Goal: Task Accomplishment & Management: Manage account settings

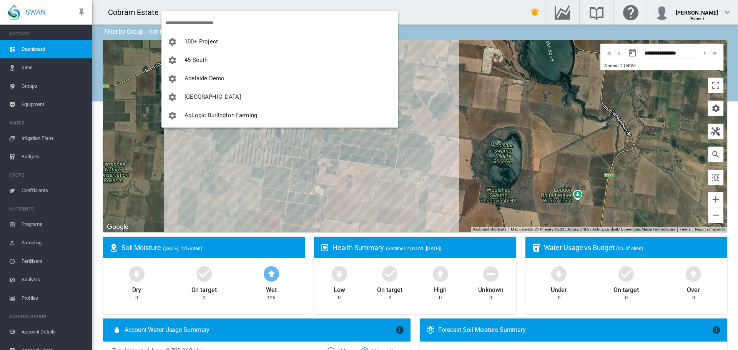
scroll to position [10, 0]
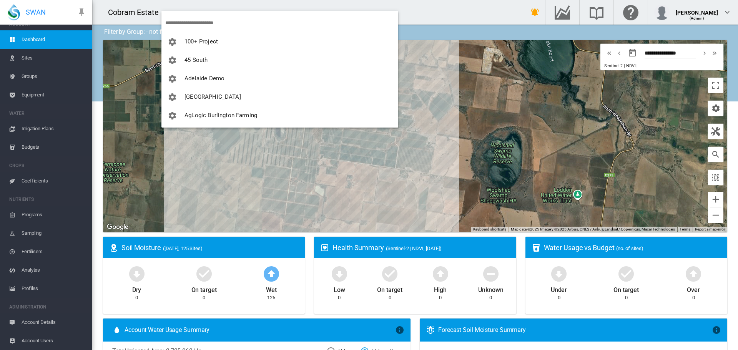
click at [185, 23] on input "search" at bounding box center [281, 23] width 233 height 18
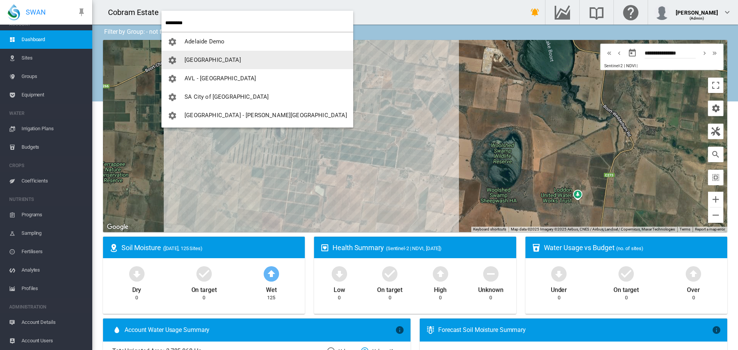
type input "********"
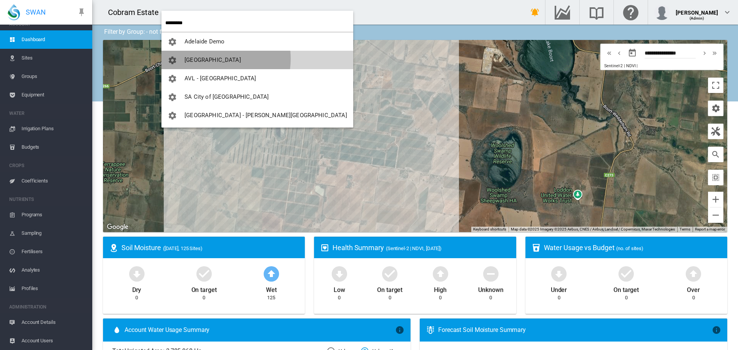
click at [207, 59] on span "[GEOGRAPHIC_DATA]" at bounding box center [212, 59] width 56 height 7
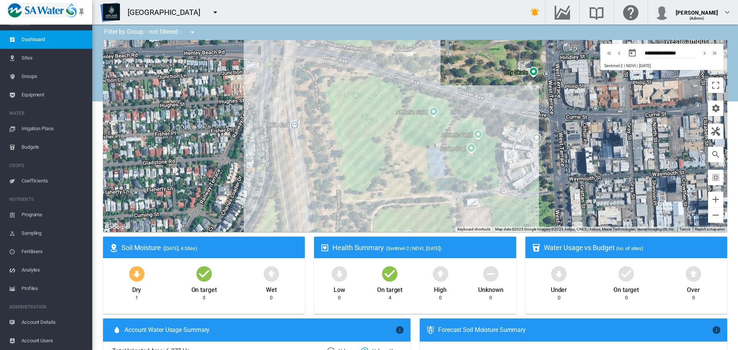
click at [30, 58] on span "Sites" at bounding box center [54, 58] width 65 height 18
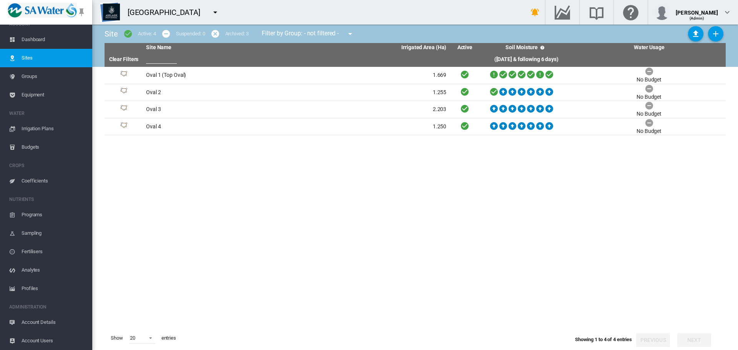
click at [39, 127] on span "Irrigation Plans" at bounding box center [54, 128] width 65 height 18
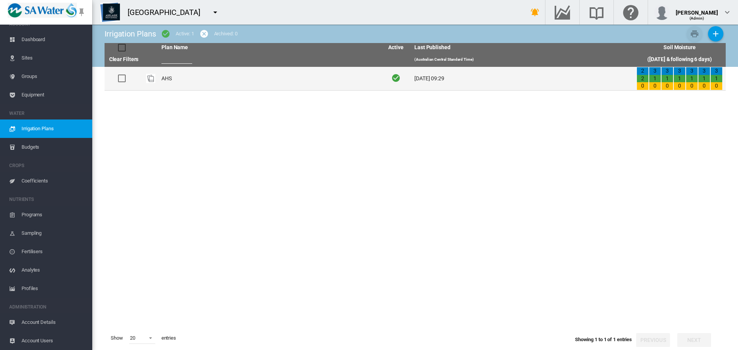
click at [168, 81] on td "AHS" at bounding box center [269, 78] width 222 height 23
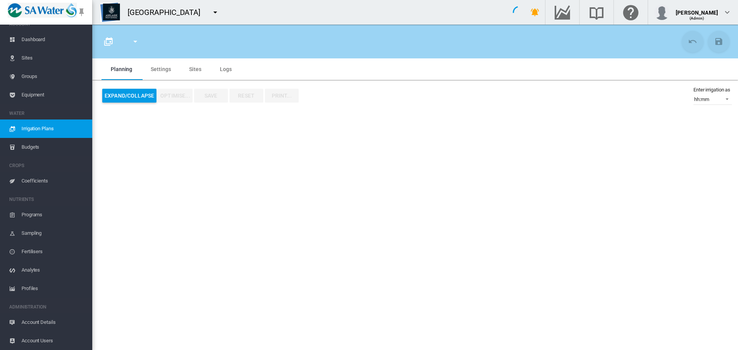
type input "***"
type input "*"
type input "****"
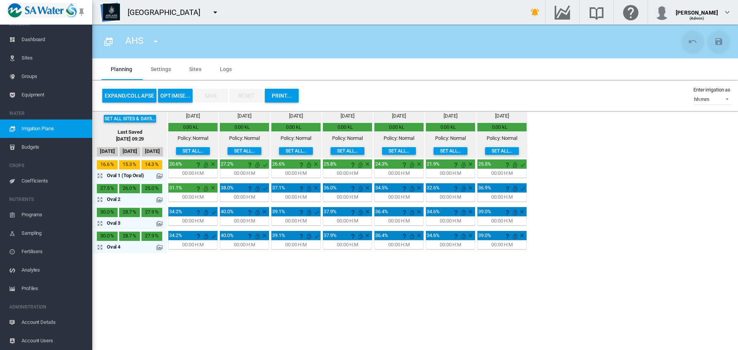
click at [224, 68] on span "Logs" at bounding box center [226, 69] width 12 height 6
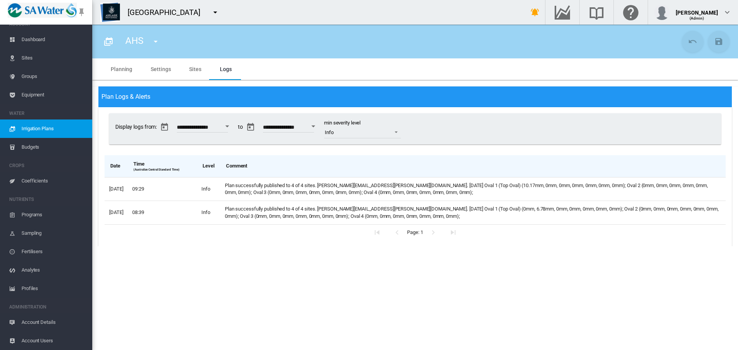
click at [158, 67] on md-tab-item "Settings" at bounding box center [160, 69] width 38 height 22
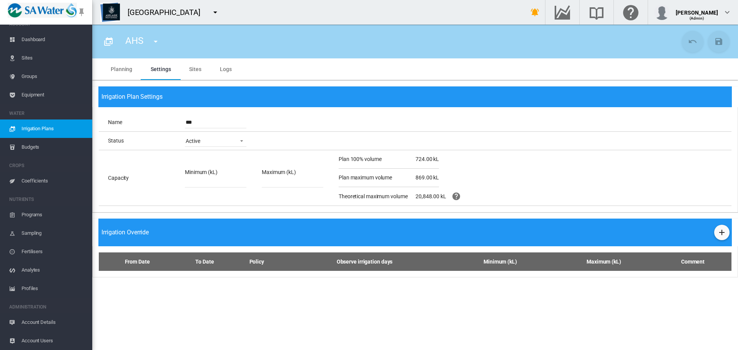
click at [31, 57] on span "Sites" at bounding box center [54, 58] width 65 height 18
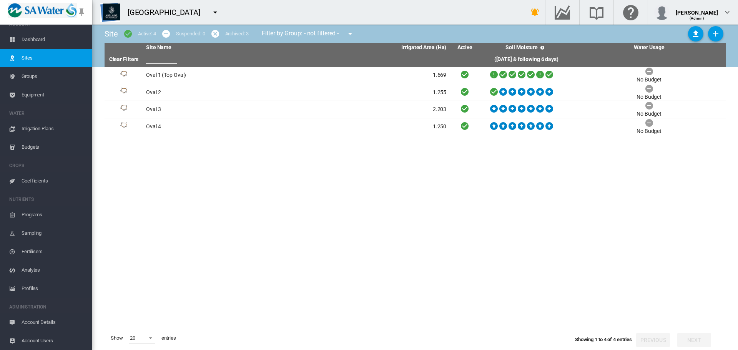
click at [45, 125] on span "Irrigation Plans" at bounding box center [54, 128] width 65 height 18
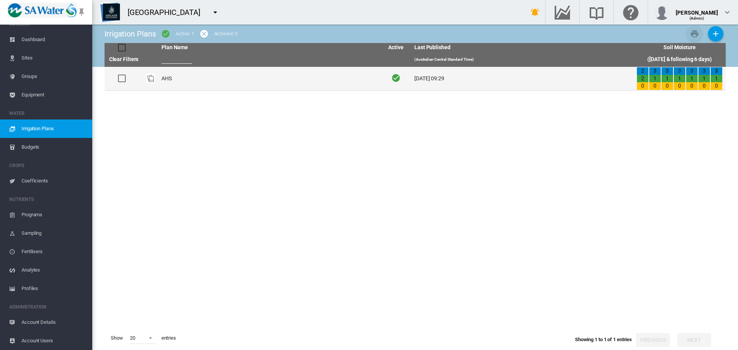
click at [163, 74] on td "AHS" at bounding box center [269, 78] width 222 height 23
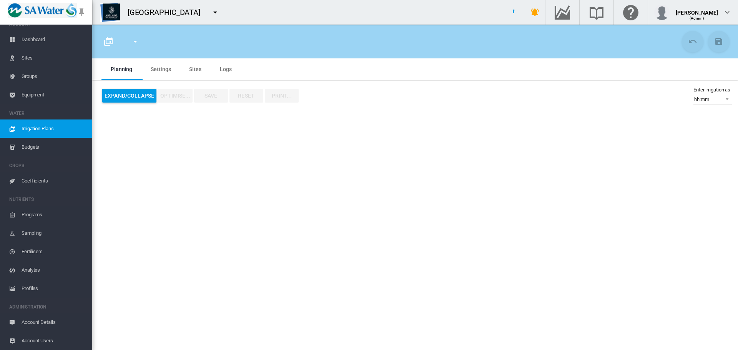
type input "***"
type input "*"
type input "****"
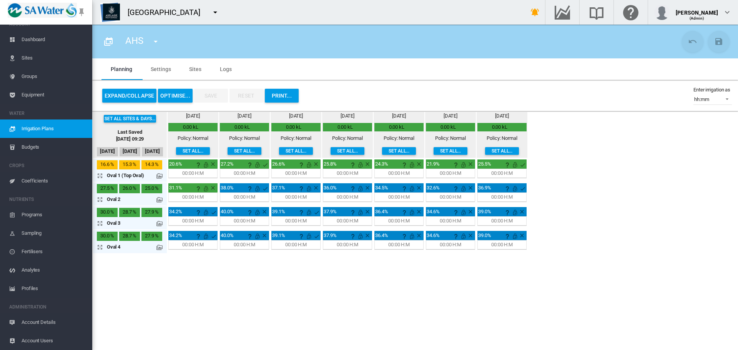
click at [197, 69] on md-tab-item "Sites" at bounding box center [195, 69] width 31 height 22
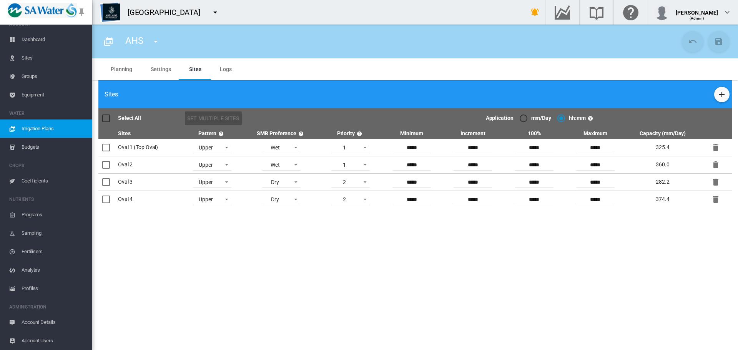
click at [164, 72] on md-tab-item "Settings" at bounding box center [160, 69] width 38 height 22
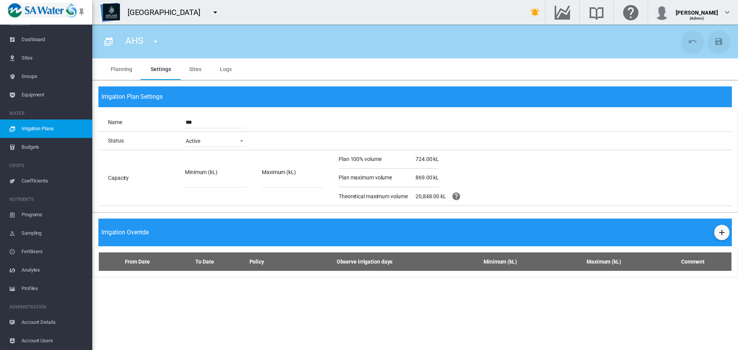
click at [224, 74] on md-tab-item "Logs" at bounding box center [226, 69] width 30 height 22
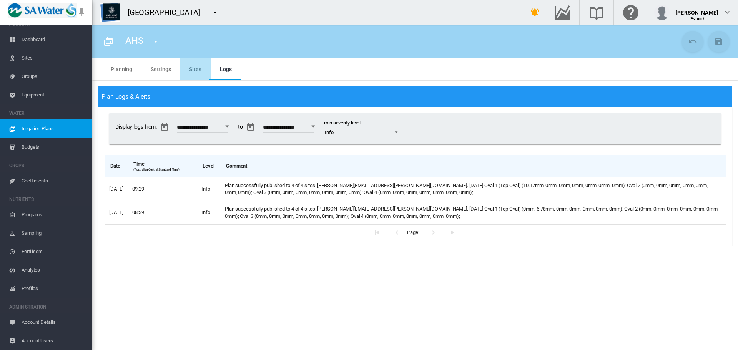
click at [195, 71] on md-tab-item "Sites" at bounding box center [195, 69] width 31 height 22
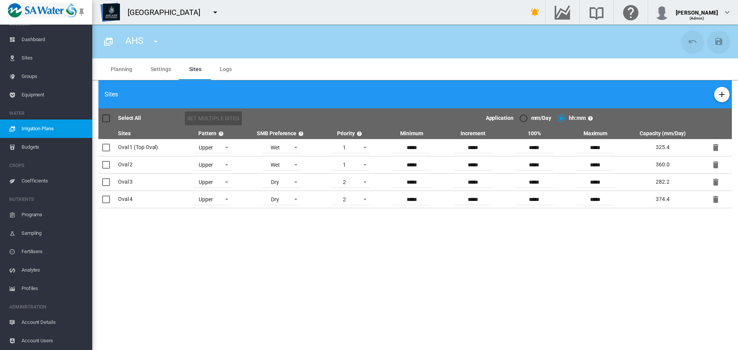
click at [162, 70] on md-tab-item "Settings" at bounding box center [160, 69] width 38 height 22
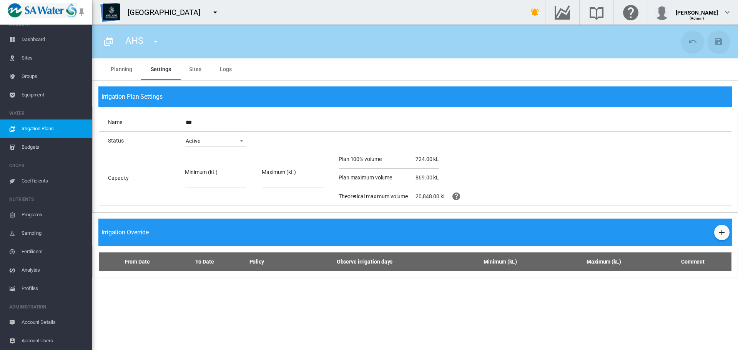
click at [191, 73] on md-tab-item "Sites" at bounding box center [195, 69] width 31 height 22
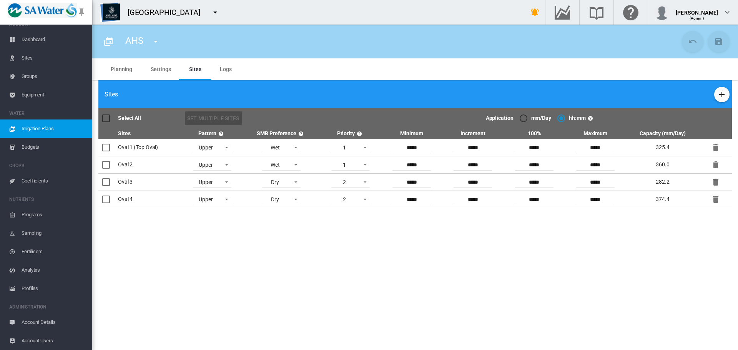
click at [218, 71] on md-tab-item "Logs" at bounding box center [226, 69] width 30 height 22
click at [150, 68] on md-tab-item "Settings" at bounding box center [160, 69] width 38 height 22
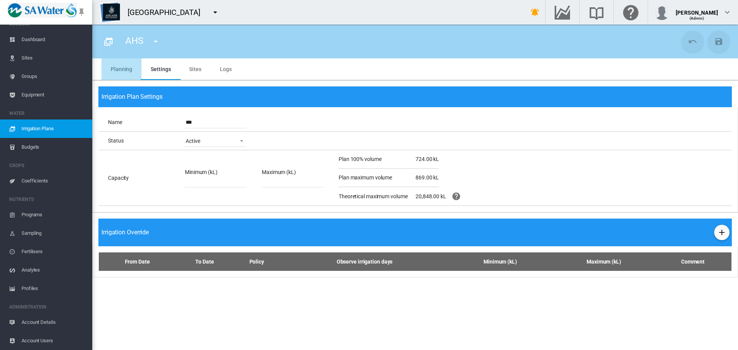
click at [127, 67] on md-tab-item "Planning" at bounding box center [121, 69] width 40 height 22
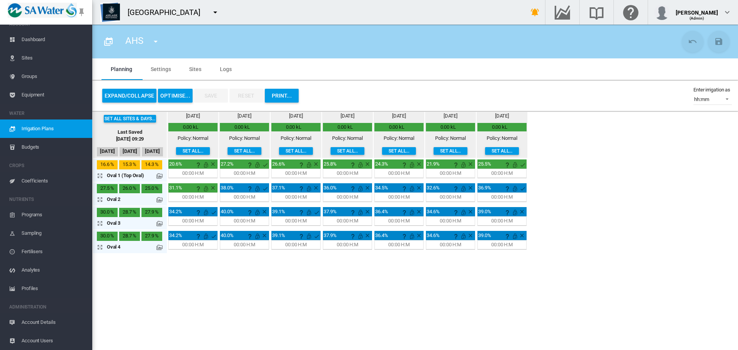
click at [196, 70] on md-tab-item "Sites" at bounding box center [195, 69] width 31 height 22
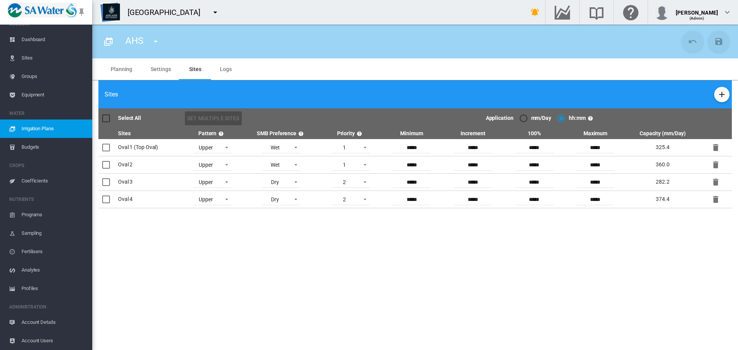
click at [164, 69] on md-tab-item "Settings" at bounding box center [160, 69] width 38 height 22
